Goal: Task Accomplishment & Management: Manage account settings

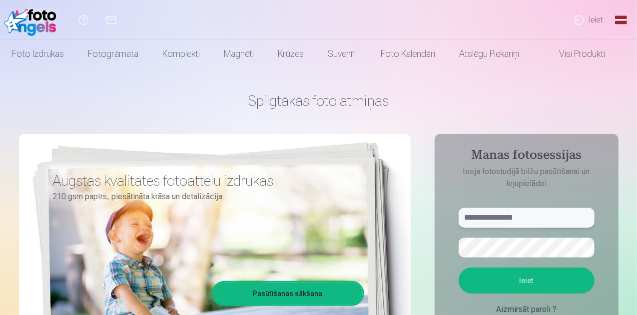
click at [503, 217] on input "text" at bounding box center [527, 218] width 136 height 20
type input "**********"
click at [459, 268] on button "Ieiet" at bounding box center [527, 281] width 136 height 26
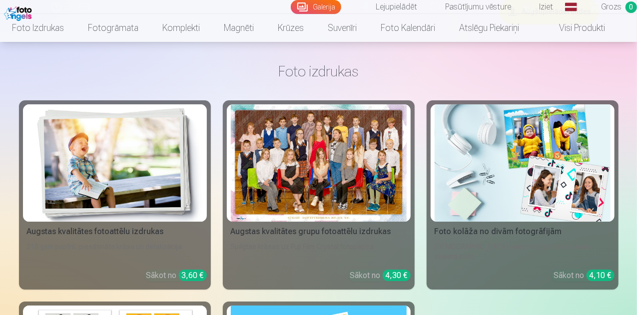
scroll to position [1349, 0]
